Goal: Task Accomplishment & Management: Use online tool/utility

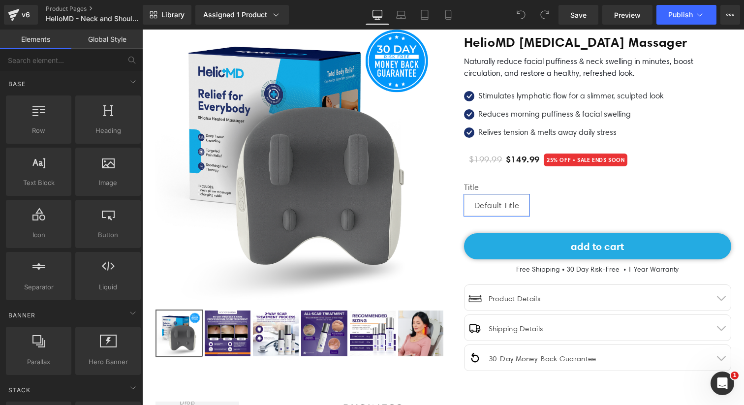
scroll to position [98, 0]
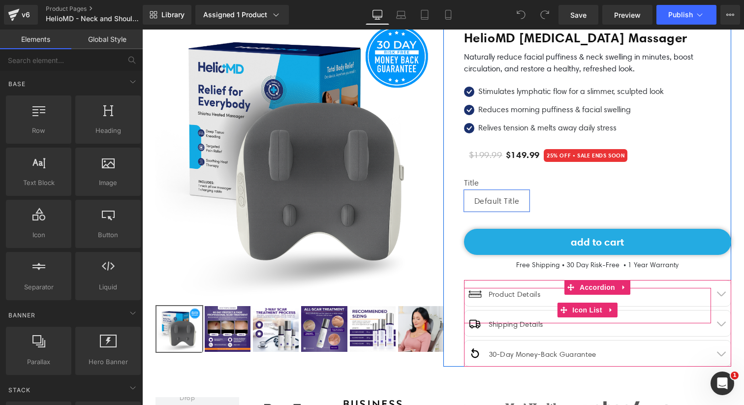
click at [563, 295] on div "Image Product Details Text Block" at bounding box center [587, 298] width 247 height 21
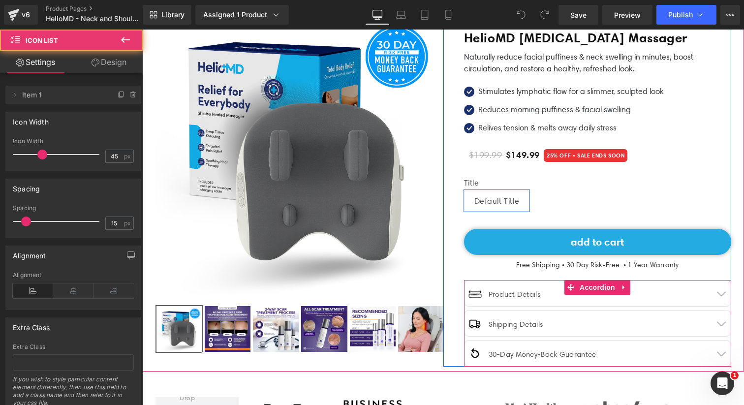
click at [723, 289] on button "button" at bounding box center [721, 294] width 20 height 26
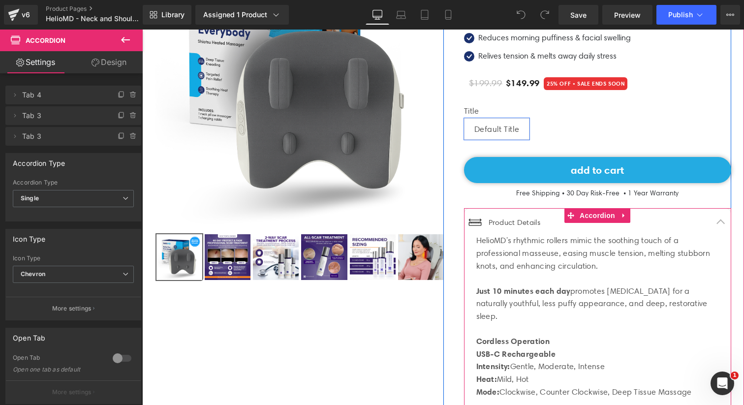
scroll to position [165, 0]
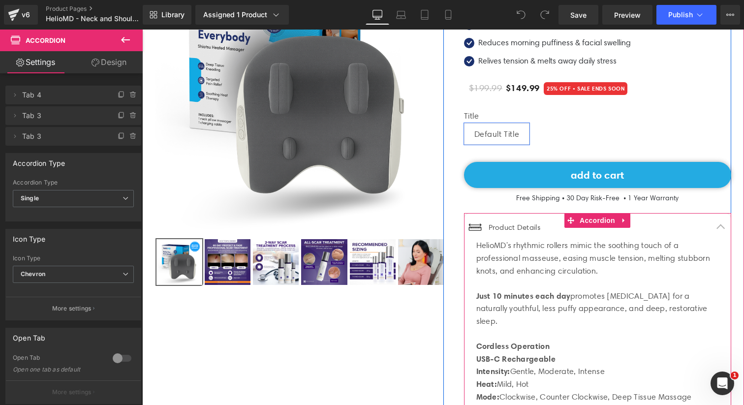
click at [721, 229] on span "button" at bounding box center [721, 229] width 0 height 0
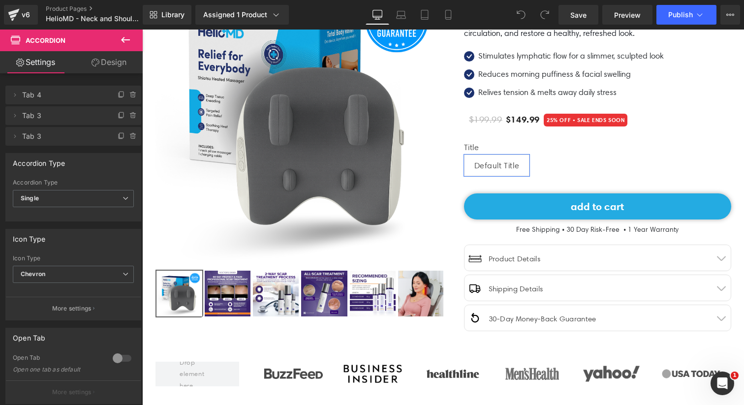
scroll to position [0, 0]
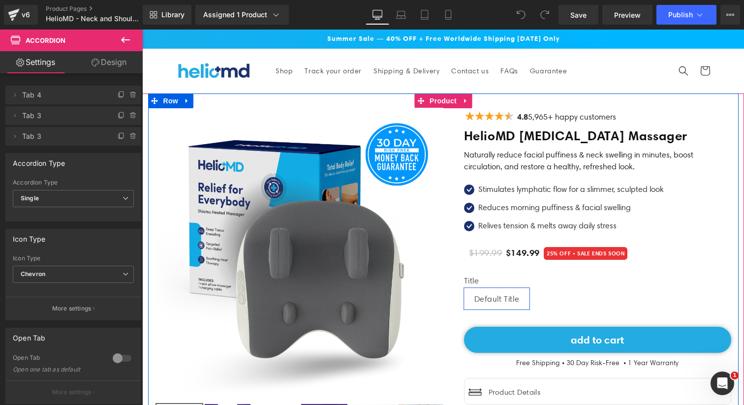
click at [291, 97] on div at bounding box center [443, 282] width 591 height 376
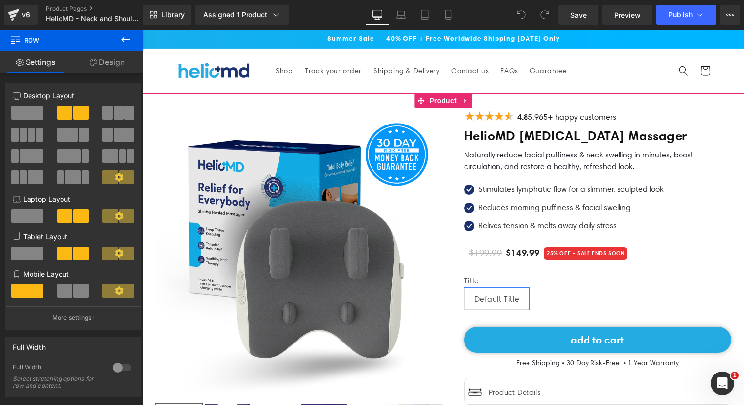
click at [147, 99] on div "‹ ›" at bounding box center [443, 282] width 602 height 376
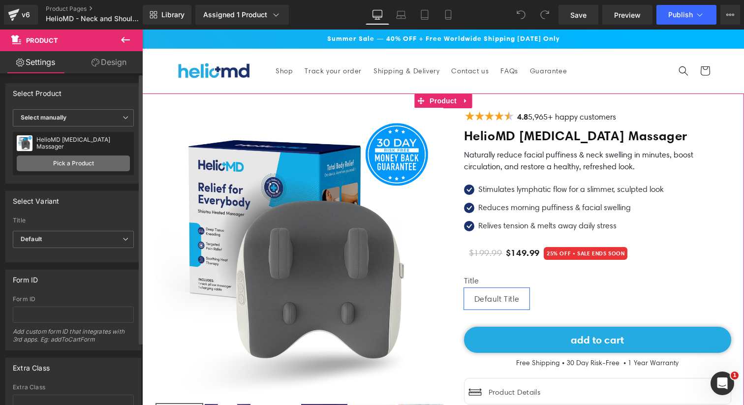
click at [90, 159] on link "Pick a Product" at bounding box center [73, 164] width 113 height 16
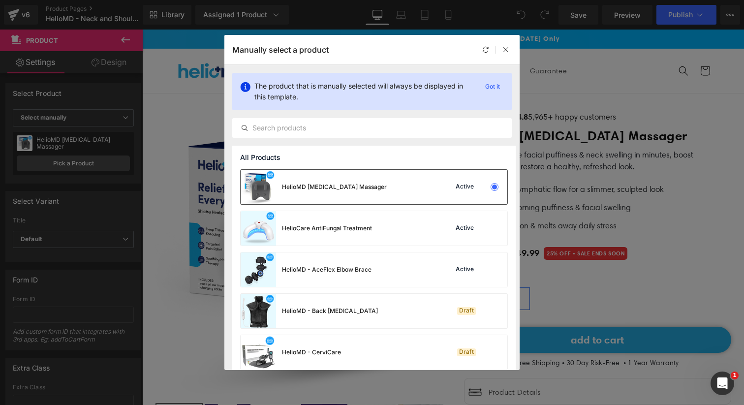
click at [270, 187] on img at bounding box center [258, 187] width 35 height 34
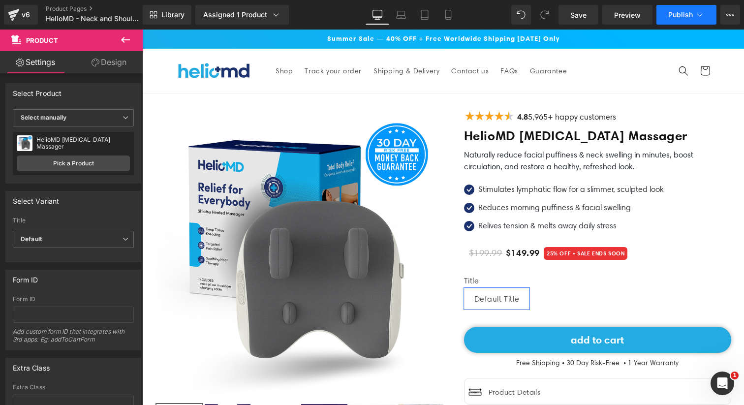
click at [707, 10] on button "Publish" at bounding box center [686, 15] width 60 height 20
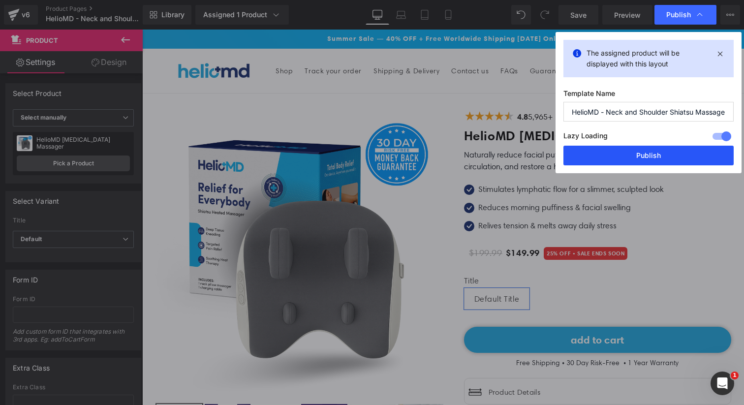
click at [609, 157] on button "Publish" at bounding box center [648, 156] width 170 height 20
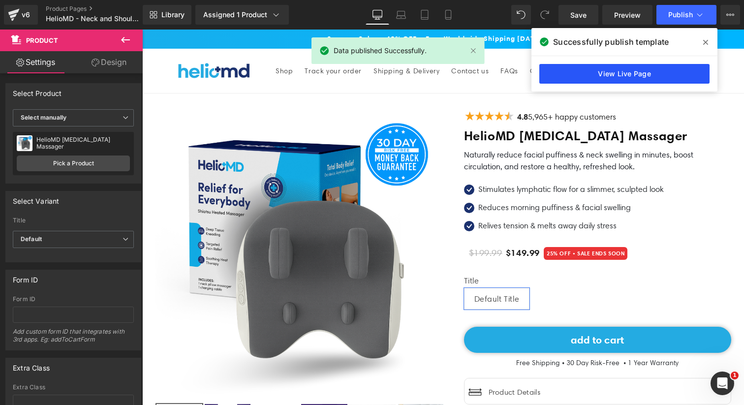
click at [653, 67] on link "View Live Page" at bounding box center [624, 74] width 170 height 20
